Goal: Complete application form

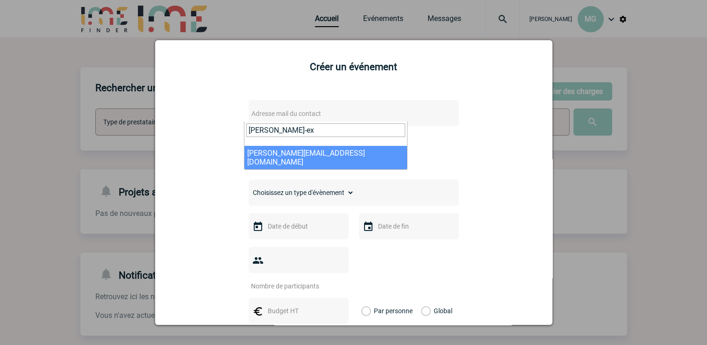
type input "[PERSON_NAME]-ex"
select select "132808"
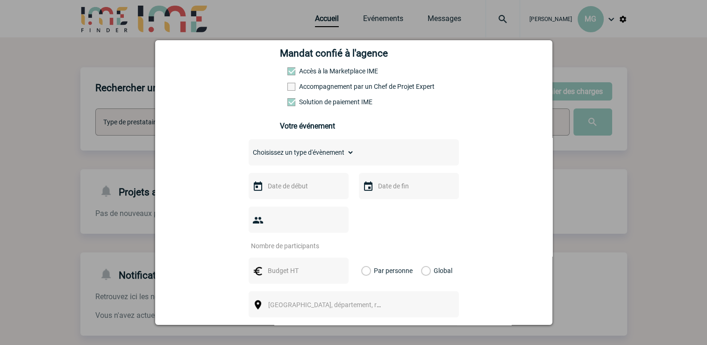
scroll to position [187, 0]
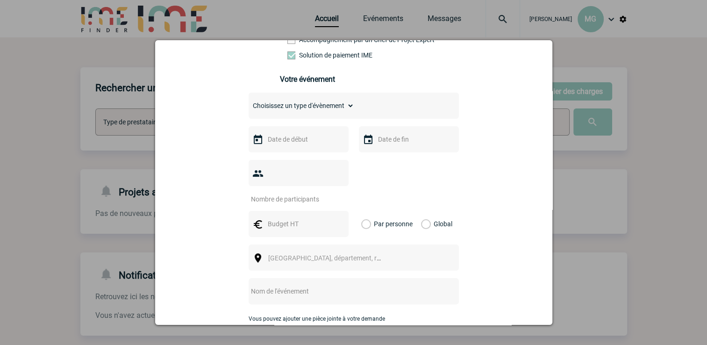
click at [395, 110] on div "Choisissez un type d'évènement Séminaire avec nuitée Séminaire sans nuitée Repa…" at bounding box center [354, 105] width 210 height 26
click at [346, 108] on select "Choisissez un type d'évènement Séminaire avec nuitée Séminaire sans nuitée Repa…" at bounding box center [302, 105] width 106 height 13
click at [318, 109] on select "Choisissez un type d'évènement Séminaire avec nuitée Séminaire sans nuitée Repa…" at bounding box center [302, 105] width 106 height 13
select select "4"
click at [249, 102] on select "Choisissez un type d'évènement Séminaire avec nuitée Séminaire sans nuitée Repa…" at bounding box center [302, 105] width 106 height 13
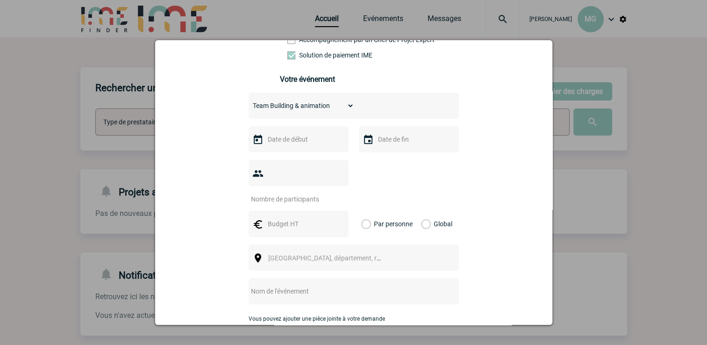
click at [281, 139] on input "text" at bounding box center [297, 139] width 64 height 12
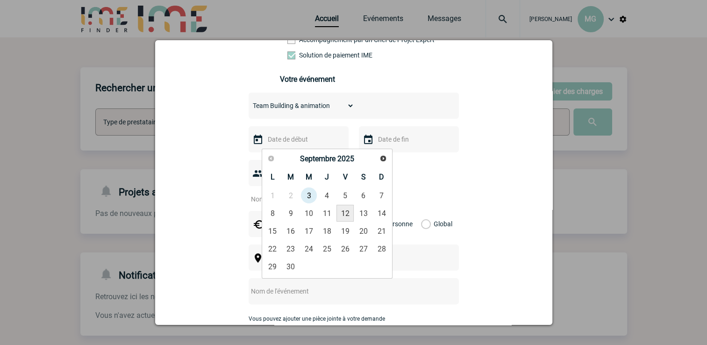
click at [342, 209] on link "12" at bounding box center [344, 213] width 17 height 17
type input "[DATE]"
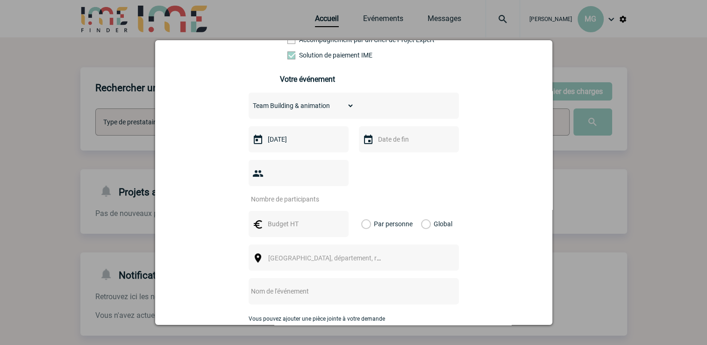
click at [410, 141] on input "text" at bounding box center [408, 139] width 64 height 12
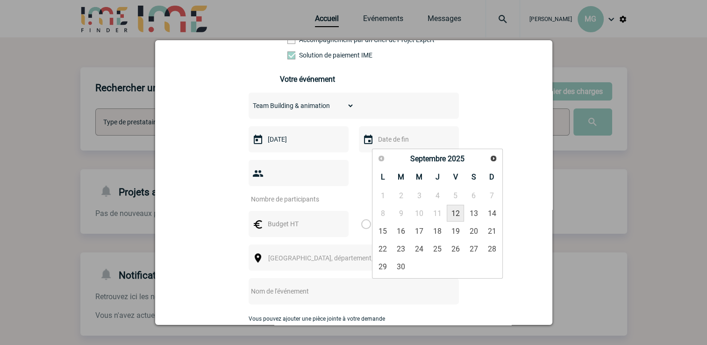
click at [455, 211] on link "12" at bounding box center [455, 213] width 17 height 17
type input "[DATE]"
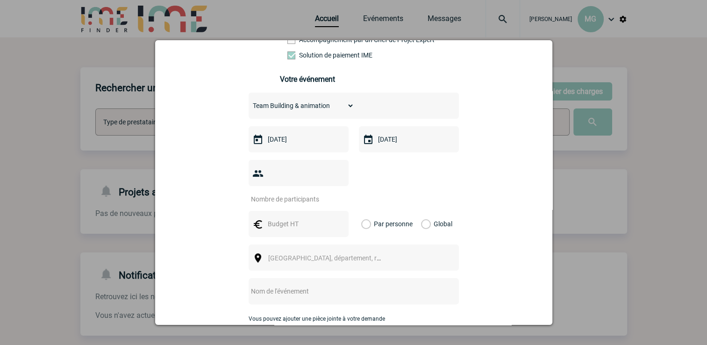
drag, startPoint x: 289, startPoint y: 181, endPoint x: 294, endPoint y: 177, distance: 6.9
click at [290, 193] on input "number" at bounding box center [293, 199] width 88 height 12
type input "22"
click at [277, 218] on input "text" at bounding box center [297, 224] width 64 height 12
type input "1480"
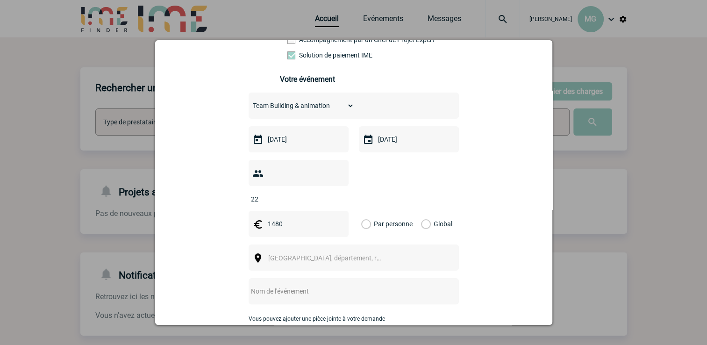
click at [421, 211] on label "Global" at bounding box center [424, 224] width 6 height 26
click at [0, 0] on input "Global" at bounding box center [0, 0] width 0 height 0
click at [295, 254] on span "[GEOGRAPHIC_DATA], département, région..." at bounding box center [333, 257] width 130 height 7
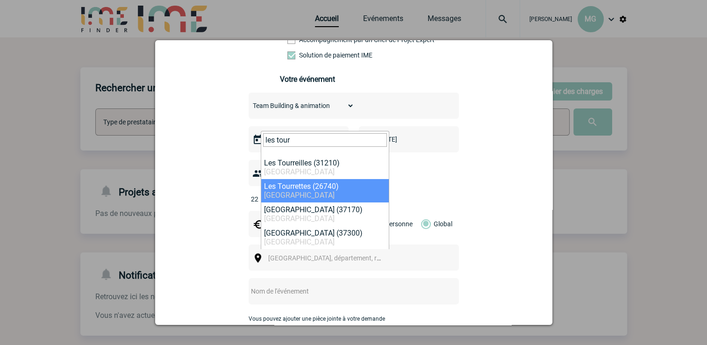
type input "les tour"
select select "35361"
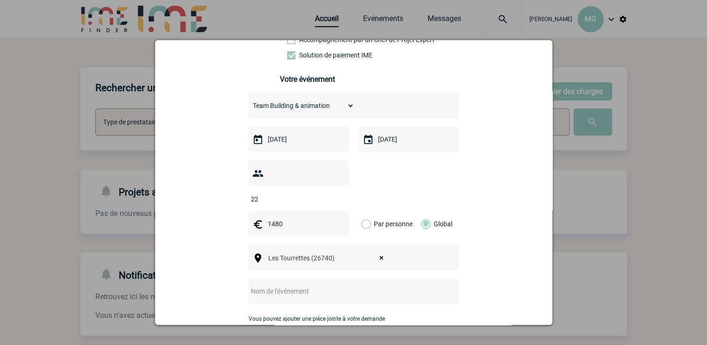
click at [314, 285] on input "text" at bounding box center [341, 291] width 185 height 12
click at [306, 284] on div at bounding box center [354, 291] width 210 height 26
click at [307, 285] on input "text" at bounding box center [341, 291] width 185 height 12
click at [318, 285] on input "CENTRALISATION" at bounding box center [341, 291] width 185 height 12
type input "CENTRALISATION - 100% LOISIRS"
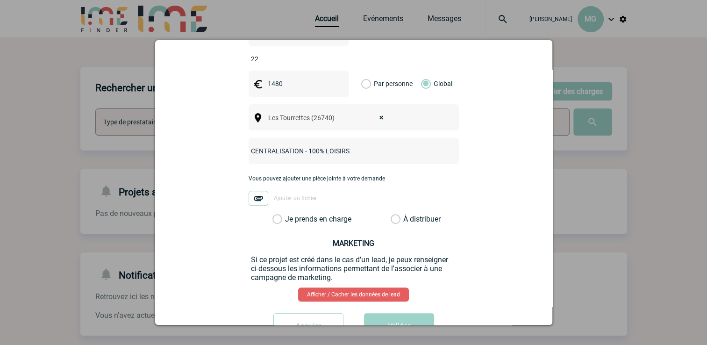
scroll to position [348, 0]
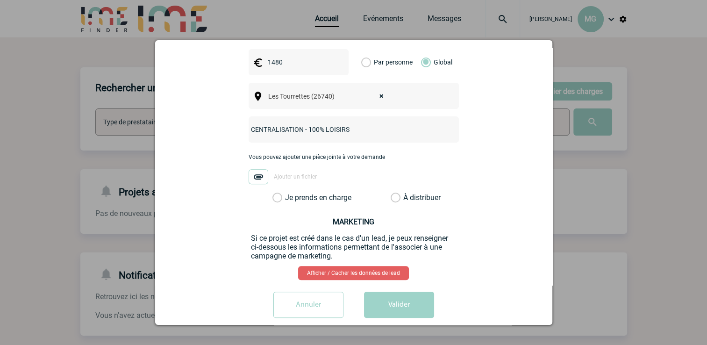
click at [275, 193] on label "Je prends en charge" at bounding box center [280, 197] width 16 height 9
click at [0, 0] on input "Je prends en charge" at bounding box center [0, 0] width 0 height 0
click at [424, 300] on button "Valider" at bounding box center [399, 304] width 70 height 26
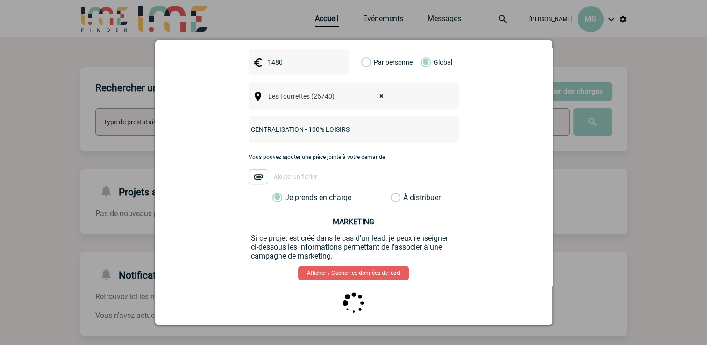
scroll to position [0, 0]
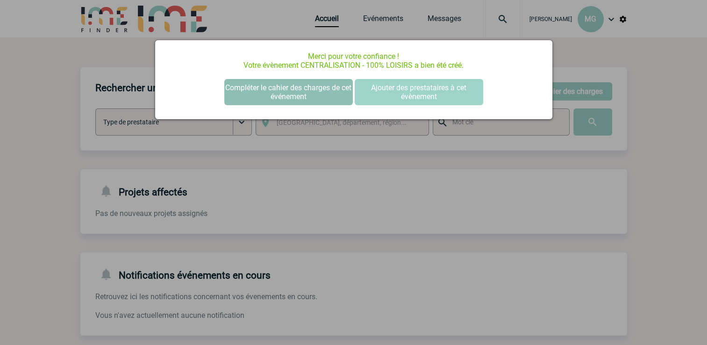
click at [312, 89] on button "Compléter le cahier des charges de cet événement" at bounding box center [288, 92] width 128 height 26
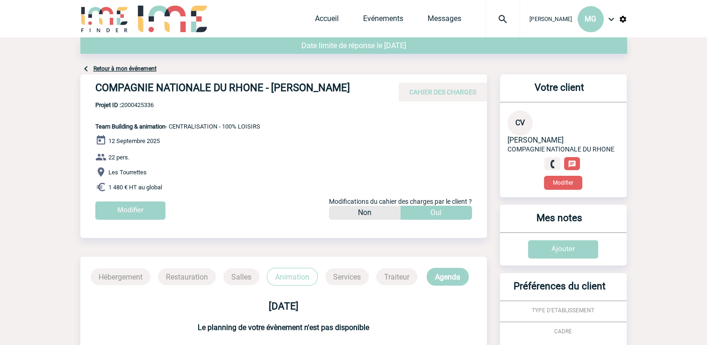
drag, startPoint x: 96, startPoint y: 91, endPoint x: 360, endPoint y: 91, distance: 263.5
click at [360, 91] on h4 "COMPAGNIE NATIONALE DU RHONE - Christophe VIXEGE" at bounding box center [235, 90] width 280 height 16
copy h4 "COMPAGNIE NATIONALE DU RHONE - Christophe VIXEGE"
drag, startPoint x: 157, startPoint y: 105, endPoint x: 123, endPoint y: 102, distance: 34.2
click at [123, 102] on span "Projet ID : 2000425336" at bounding box center [177, 104] width 165 height 7
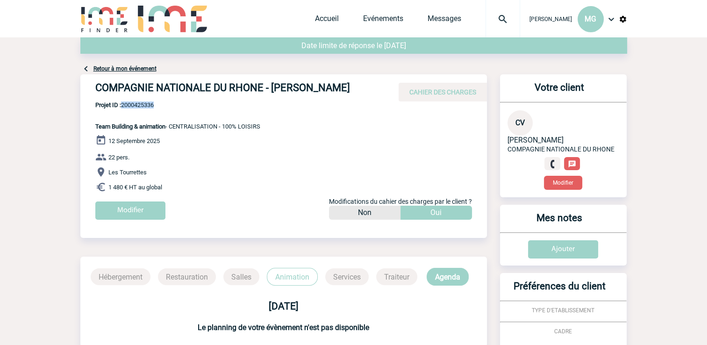
copy span "2000425336"
drag, startPoint x: 271, startPoint y: 89, endPoint x: 358, endPoint y: 88, distance: 87.4
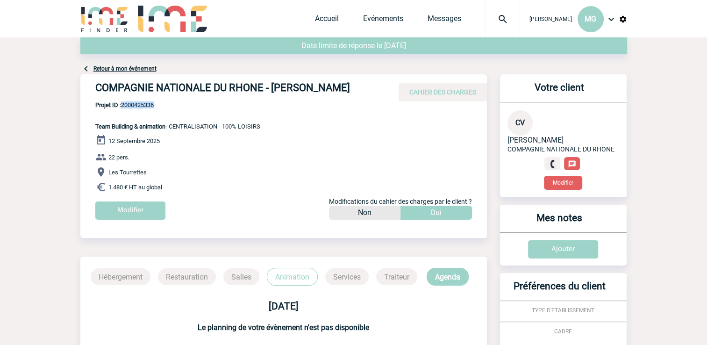
click at [358, 88] on h4 "COMPAGNIE NATIONALE DU RHONE - Christophe VIXEGE" at bounding box center [235, 90] width 280 height 16
copy h4 "Christophe VIXEGE"
click at [319, 133] on div "COMPAGNIE NATIONALE DU RHONE - Christophe VIXEGE CAHIER DES CHARGES COMPAGNIE N…" at bounding box center [283, 150] width 406 height 152
drag, startPoint x: 157, startPoint y: 105, endPoint x: 121, endPoint y: 105, distance: 35.5
click at [121, 105] on span "Projet ID : 2000425336" at bounding box center [177, 104] width 165 height 7
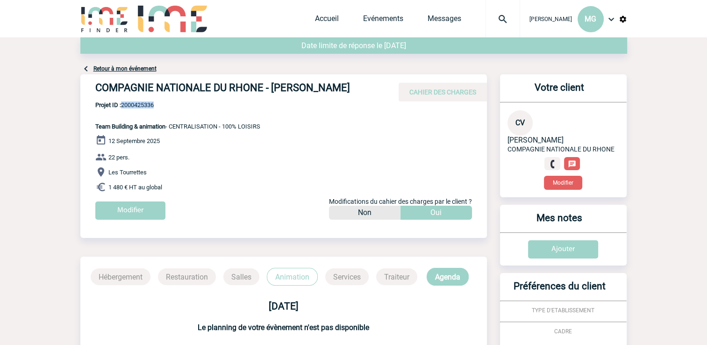
copy span "2000425336"
